Goal: Information Seeking & Learning: Learn about a topic

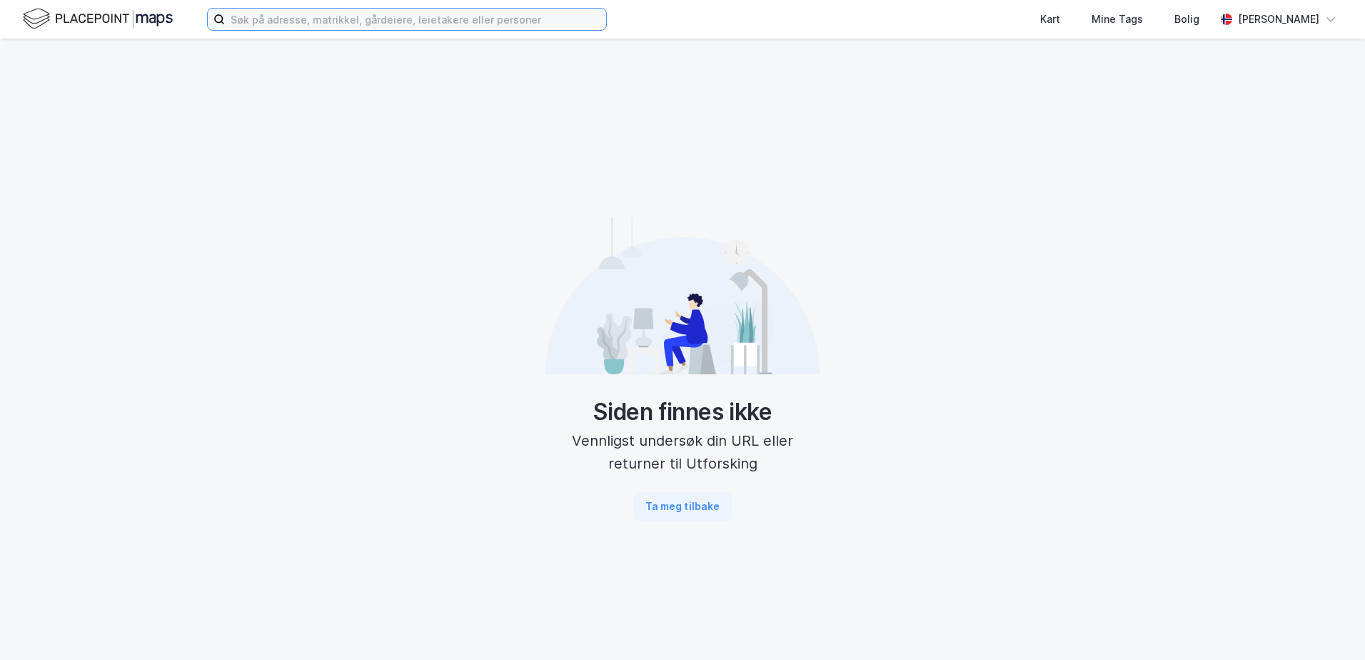
click at [377, 25] on input at bounding box center [415, 19] width 381 height 21
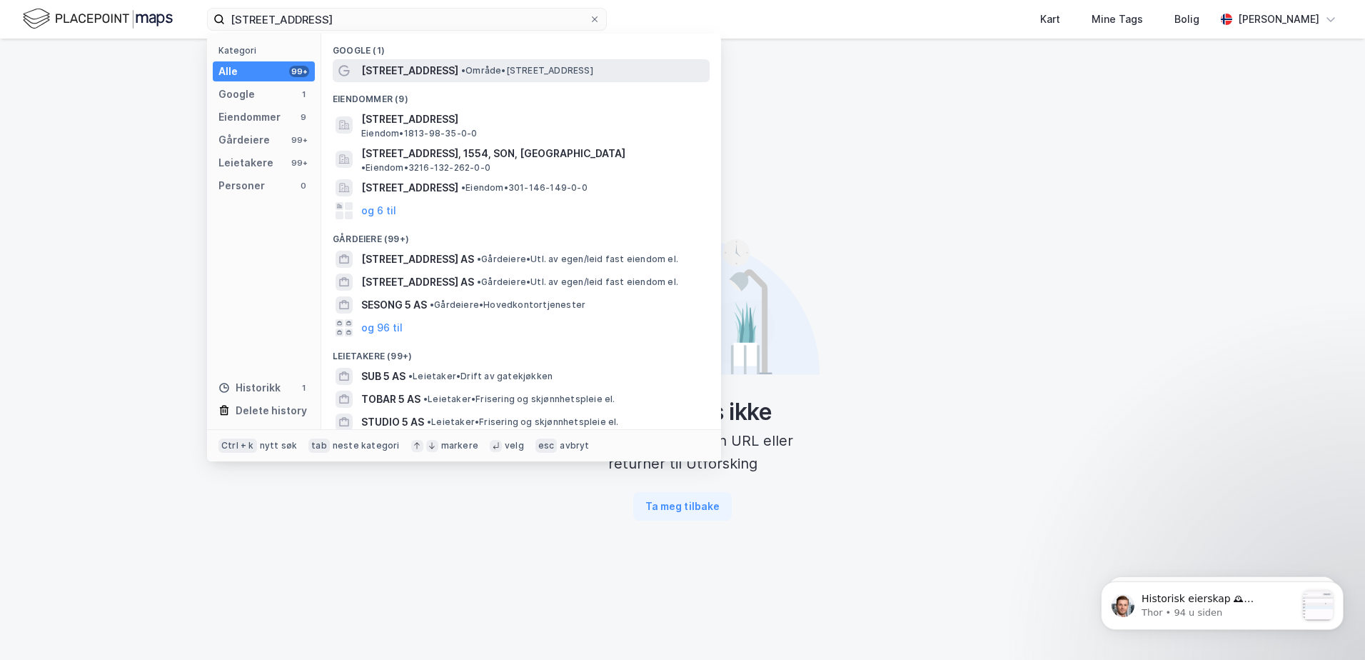
click at [446, 72] on span "[STREET_ADDRESS]" at bounding box center [409, 70] width 97 height 17
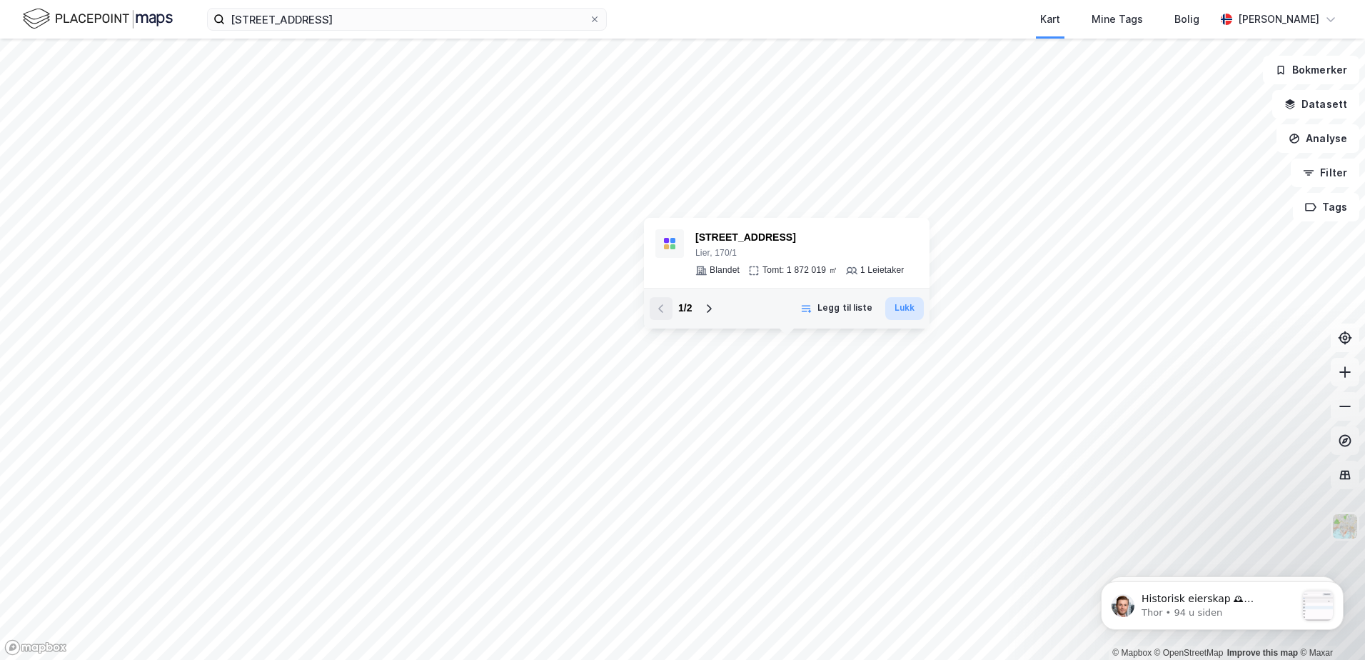
click at [900, 313] on button "Lukk" at bounding box center [904, 308] width 39 height 23
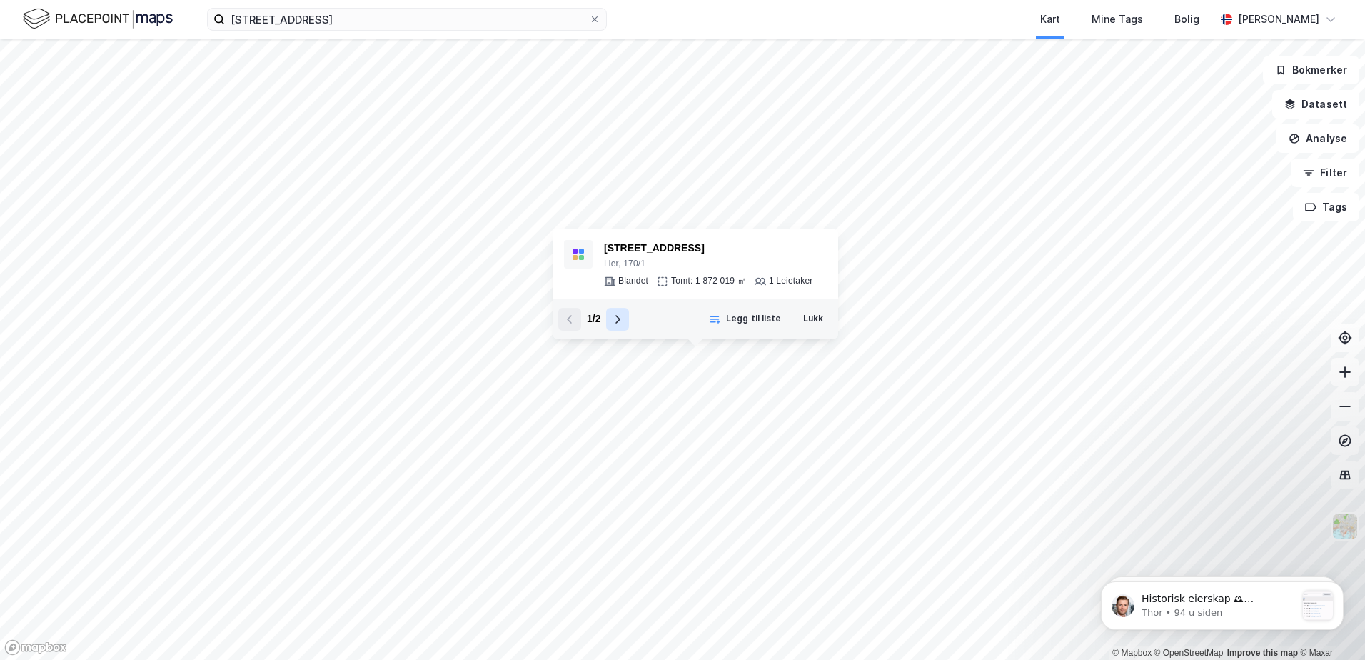
click at [613, 326] on button at bounding box center [617, 319] width 23 height 23
click at [572, 324] on icon at bounding box center [569, 318] width 11 height 11
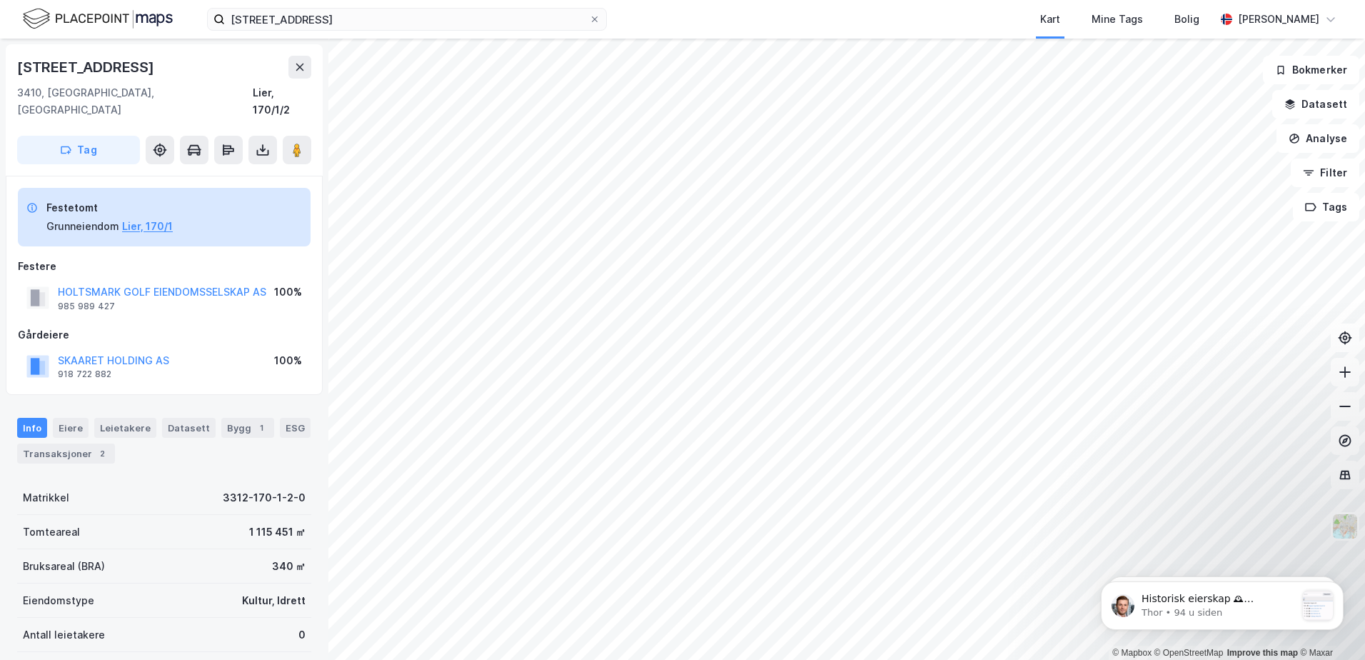
scroll to position [71, 0]
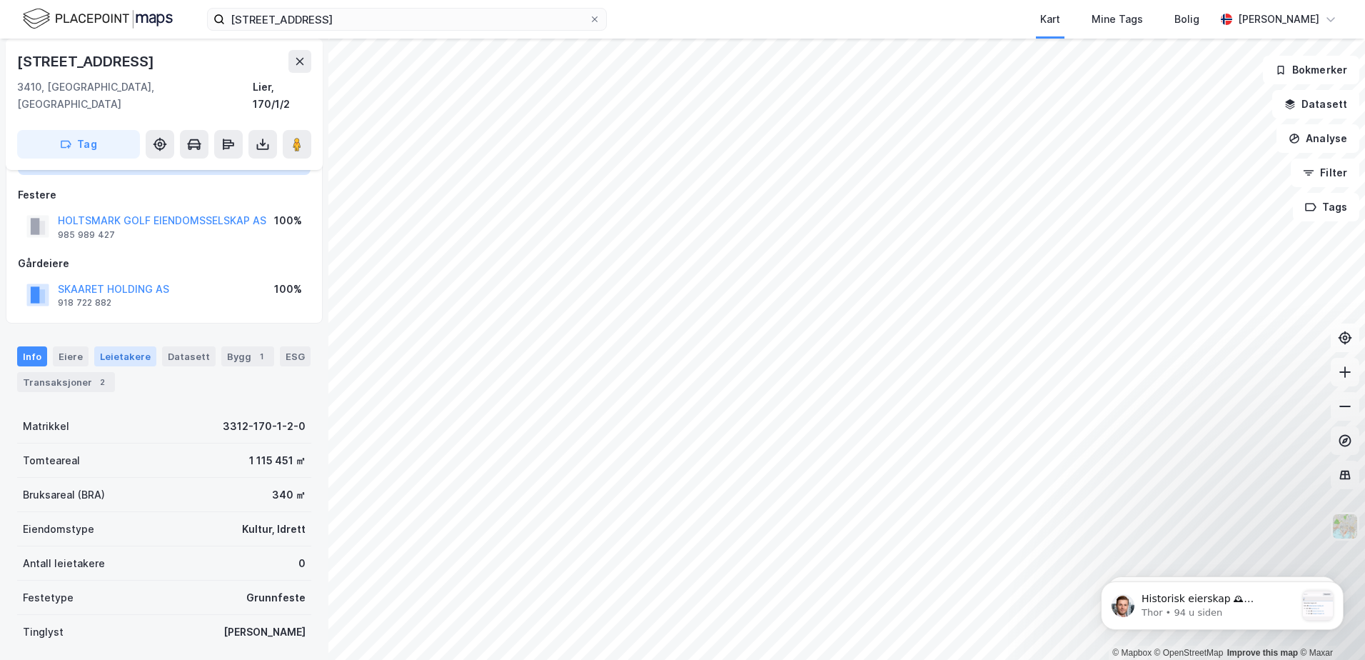
click at [131, 346] on div "Leietakere" at bounding box center [125, 356] width 62 height 20
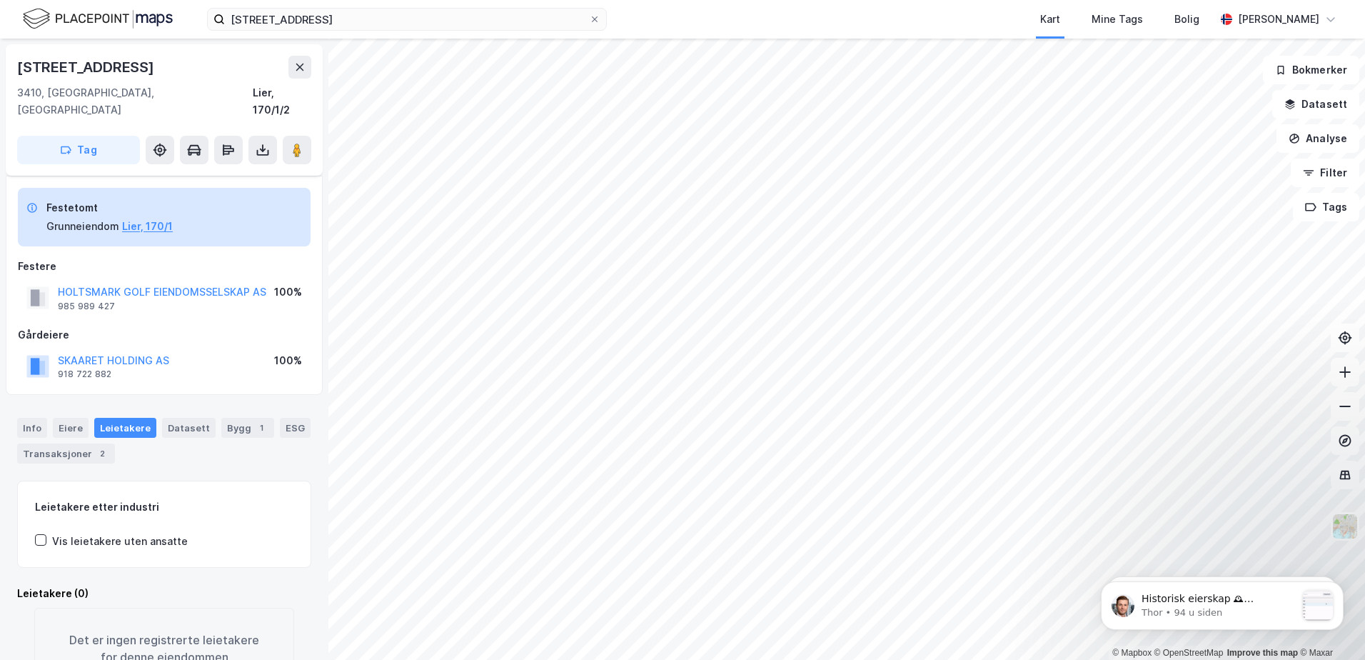
scroll to position [46, 0]
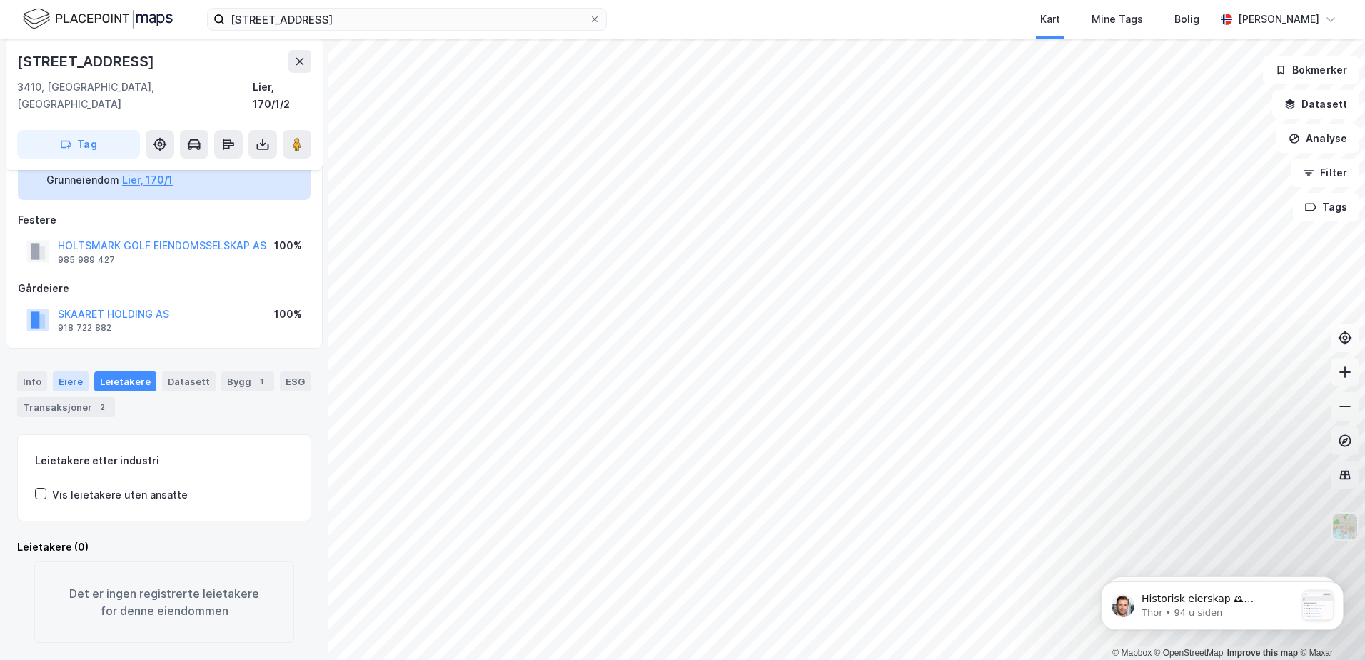
click at [64, 371] on div "Eiere" at bounding box center [71, 381] width 36 height 20
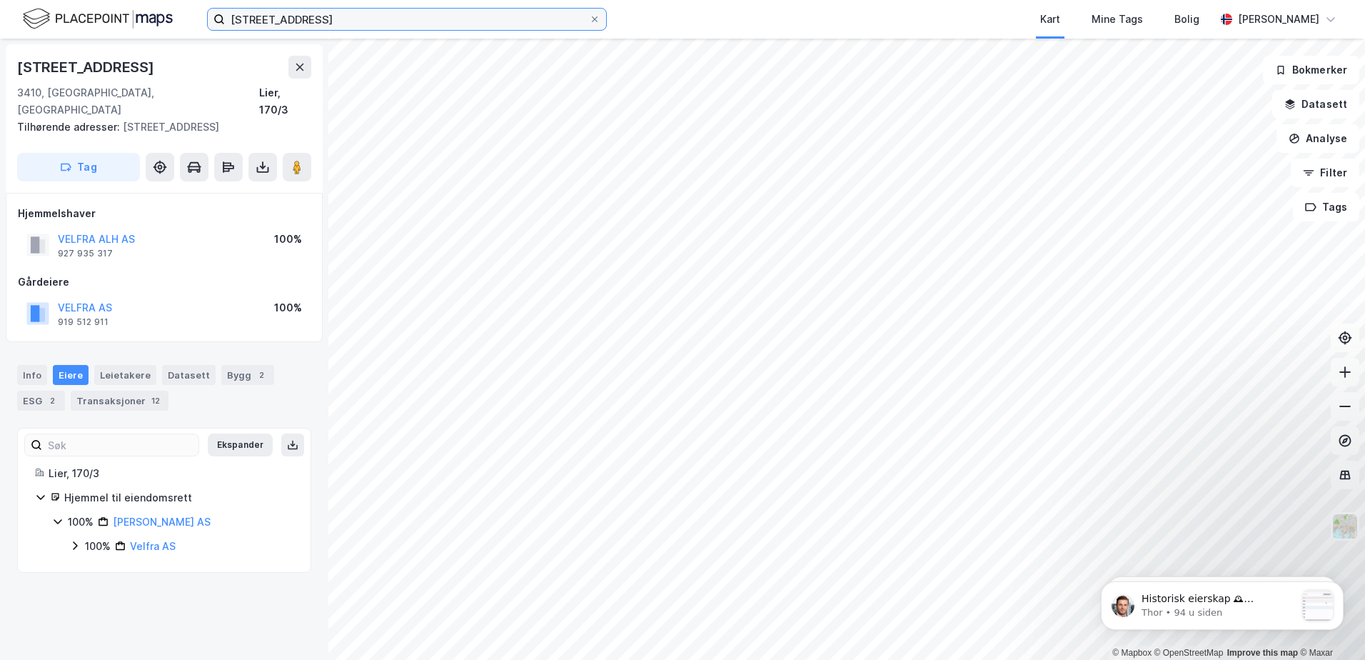
click at [298, 21] on input "[STREET_ADDRESS]" at bounding box center [407, 19] width 364 height 21
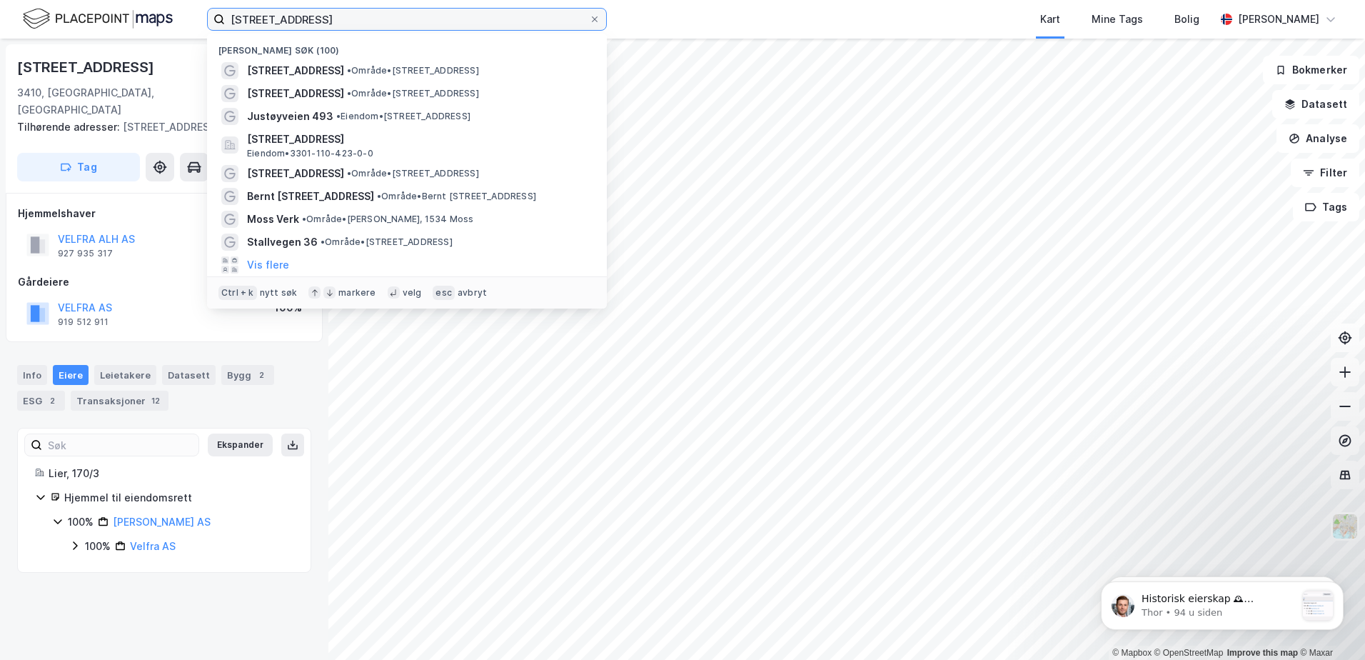
click at [298, 21] on input "[STREET_ADDRESS]" at bounding box center [407, 19] width 364 height 21
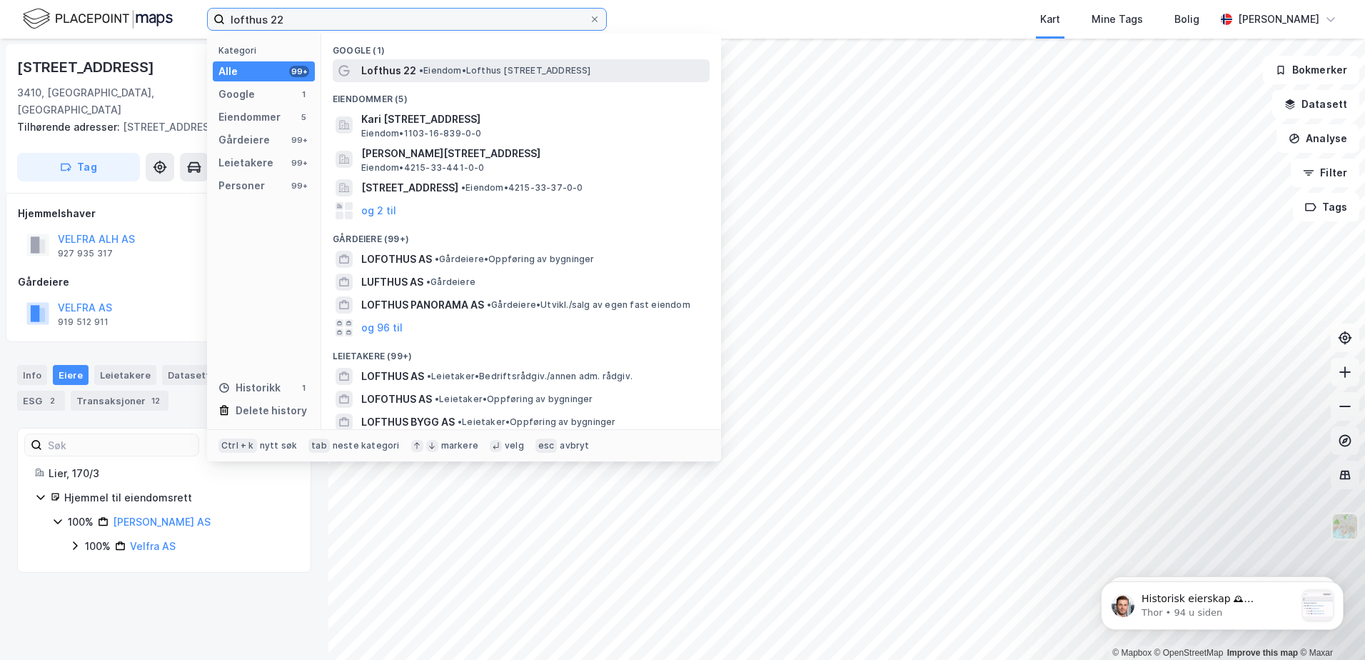
type input "lofthus 22"
click at [468, 69] on span "• Eiendom • [STREET_ADDRESS]" at bounding box center [505, 70] width 172 height 11
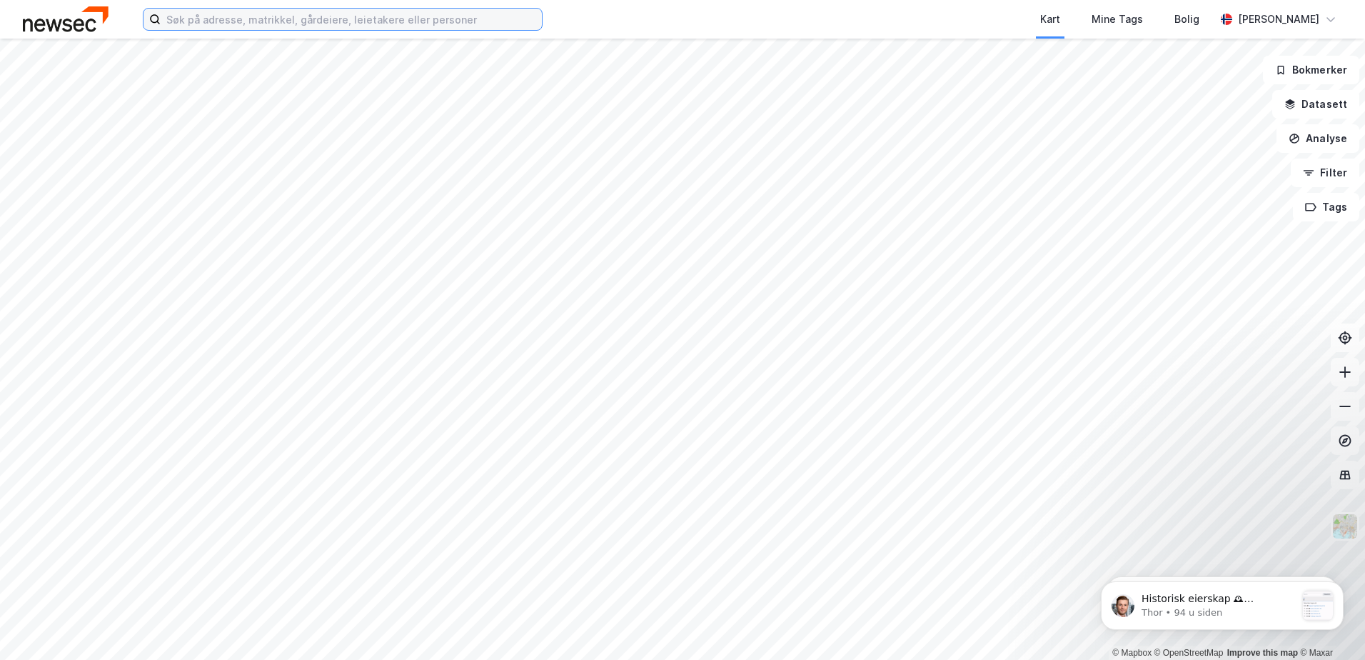
click at [252, 18] on input at bounding box center [351, 19] width 381 height 21
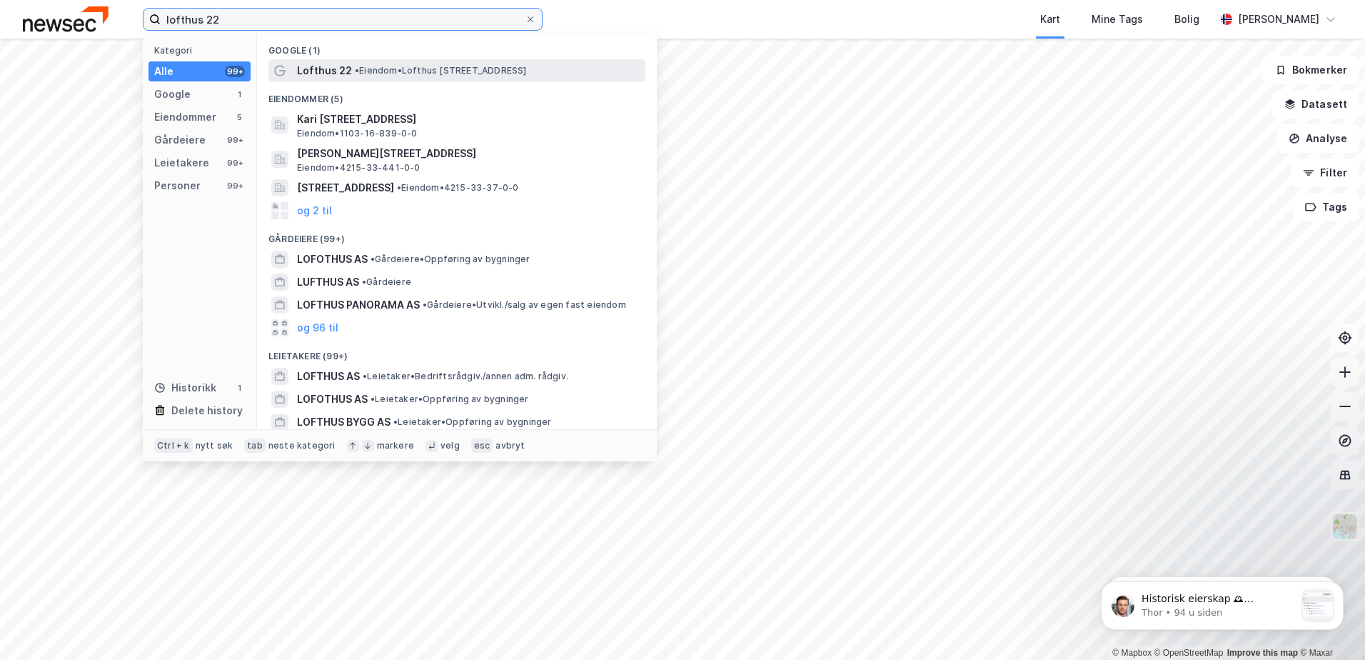
type input "lofthus 22"
click at [324, 71] on span "Lofthus 22" at bounding box center [324, 70] width 55 height 17
